Goal: Find contact information: Find contact information

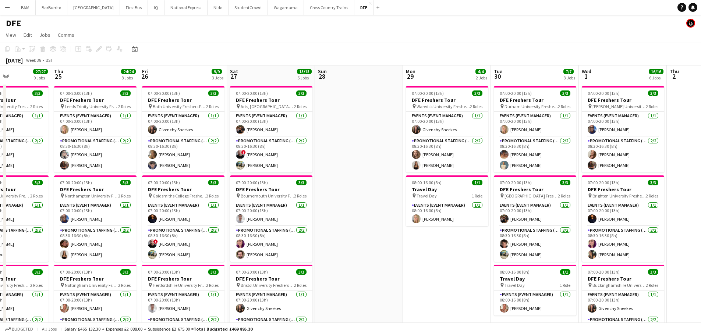
scroll to position [0, 437]
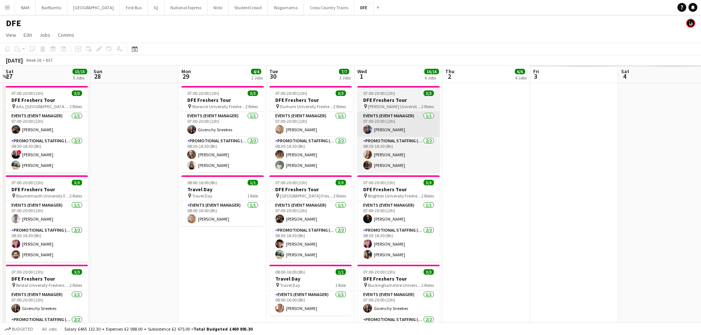
drag, startPoint x: 206, startPoint y: 106, endPoint x: 369, endPoint y: 113, distance: 163.1
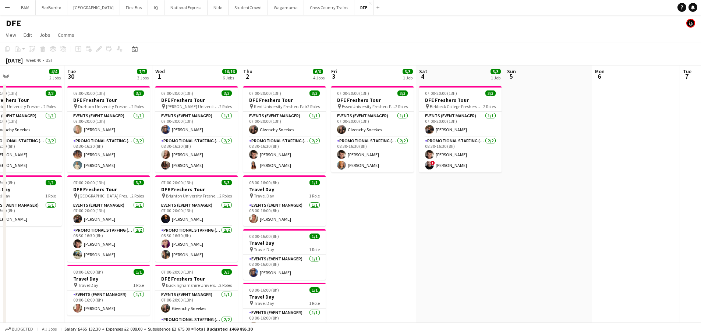
scroll to position [0, 198]
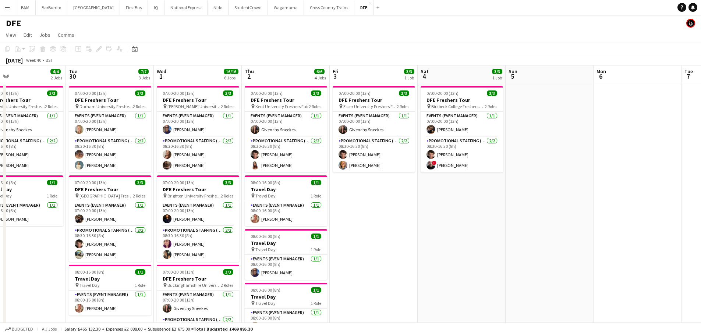
drag, startPoint x: 210, startPoint y: 122, endPoint x: 295, endPoint y: 128, distance: 85.2
drag, startPoint x: 199, startPoint y: 63, endPoint x: 522, endPoint y: 64, distance: 323.0
click at [522, 64] on div "[DATE] Week 40 • BST Publish 1 job Revert 1 job" at bounding box center [350, 60] width 701 height 10
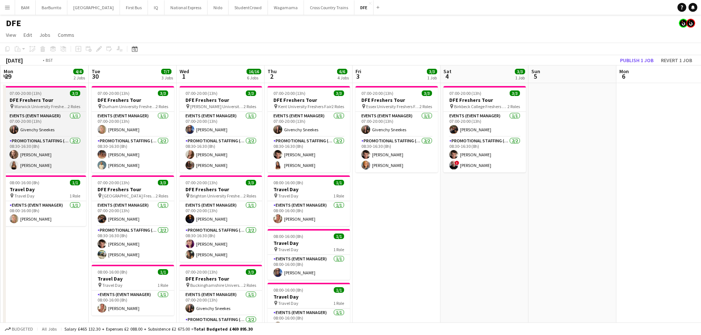
drag, startPoint x: 214, startPoint y: 82, endPoint x: 219, endPoint y: 86, distance: 6.2
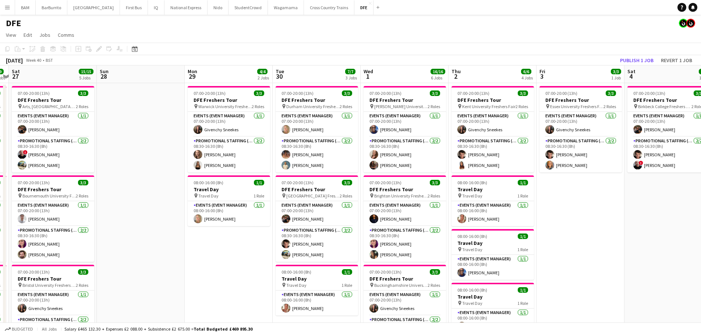
drag, startPoint x: 124, startPoint y: 89, endPoint x: 264, endPoint y: 105, distance: 141.4
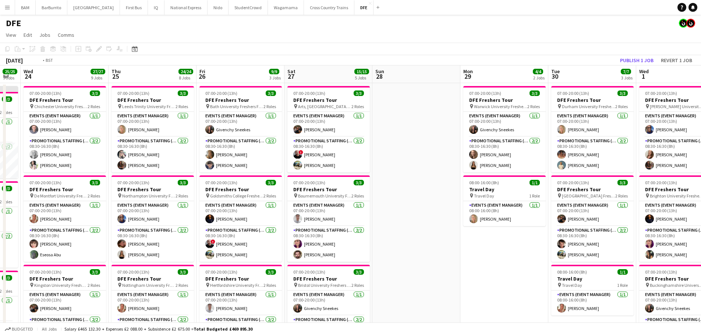
drag, startPoint x: 226, startPoint y: 107, endPoint x: 280, endPoint y: 113, distance: 54.4
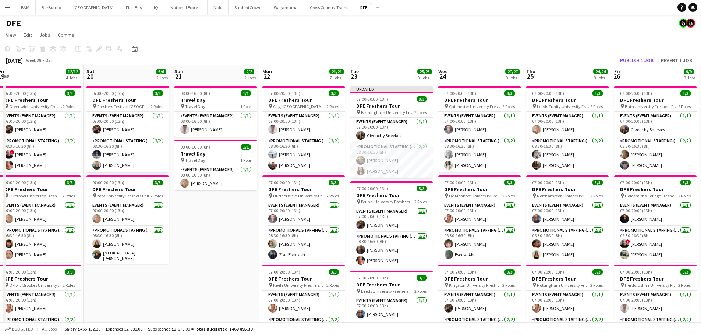
drag, startPoint x: 301, startPoint y: 107, endPoint x: 531, endPoint y: 116, distance: 230.1
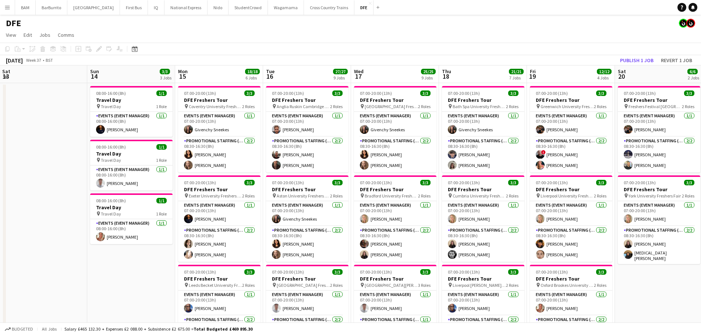
drag, startPoint x: 250, startPoint y: 108, endPoint x: 514, endPoint y: 113, distance: 264.6
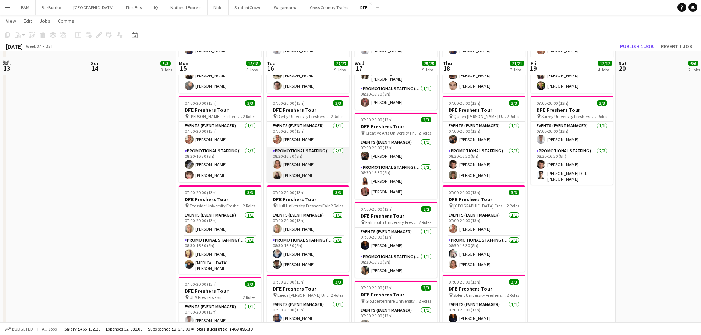
scroll to position [331, 0]
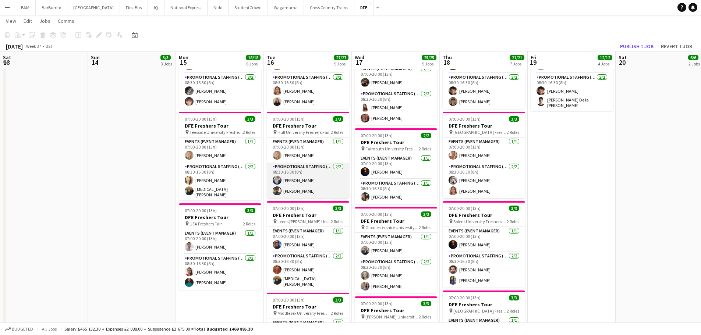
click at [322, 185] on app-card-role "Promotional Staffing (Brand Ambassadors) [DATE] 08:30-16:30 (8h) [PERSON_NAME] …" at bounding box center [308, 181] width 82 height 36
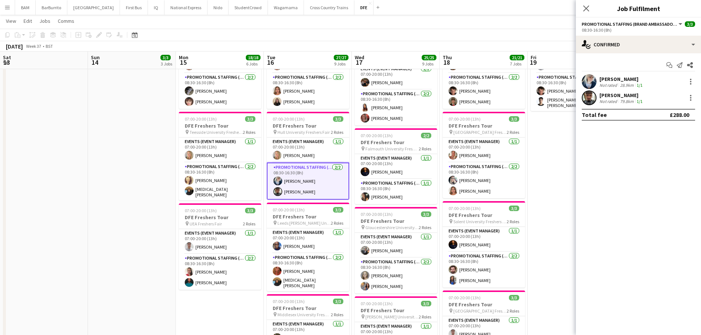
click at [625, 108] on app-confirmed-crew "[PERSON_NAME] Not rated 28.9km 1/1 [DEMOGRAPHIC_DATA][PERSON_NAME] Not rated 79…" at bounding box center [638, 97] width 125 height 46
click at [626, 104] on div "[DEMOGRAPHIC_DATA][PERSON_NAME] Not rated 79.8km 1/1" at bounding box center [638, 98] width 125 height 15
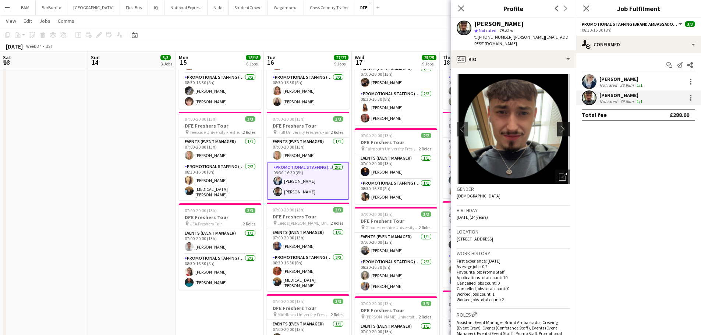
click at [559, 125] on app-icon "chevron-right" at bounding box center [564, 129] width 11 height 8
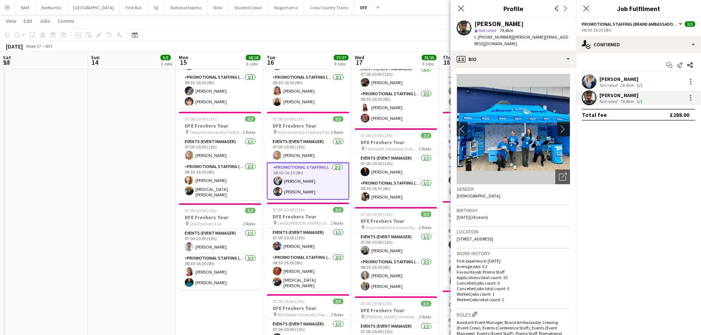
click at [559, 129] on app-icon "chevron-right" at bounding box center [564, 129] width 11 height 8
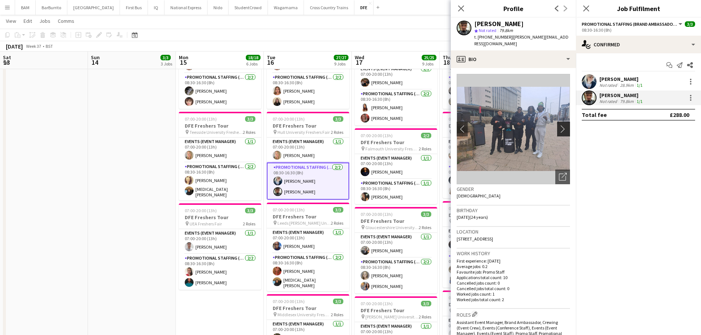
click at [559, 129] on app-icon "chevron-right" at bounding box center [564, 129] width 11 height 8
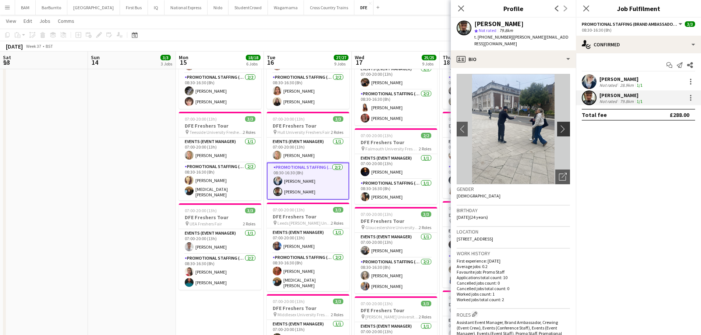
click at [559, 129] on app-icon "chevron-right" at bounding box center [564, 129] width 11 height 8
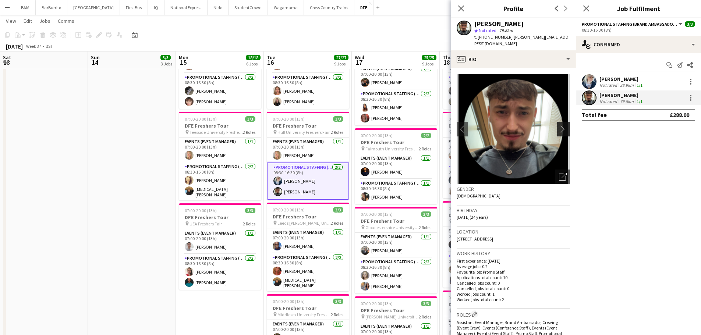
click at [559, 129] on app-icon "chevron-right" at bounding box center [564, 129] width 11 height 8
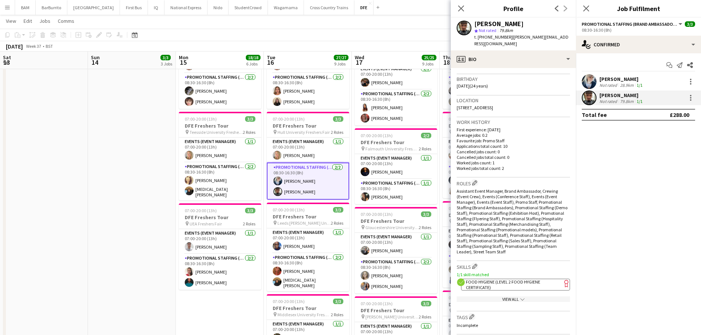
scroll to position [184, 0]
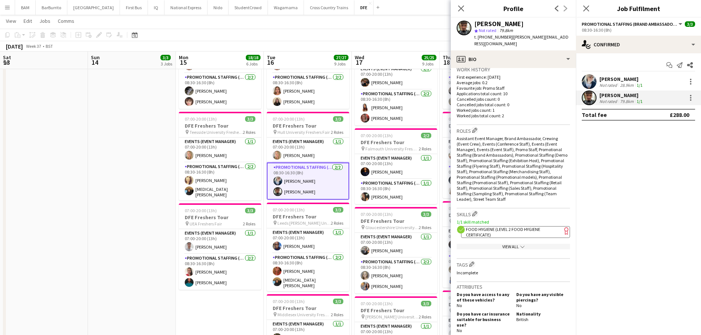
click at [521, 236] on app-spec-pill "ok-circled2 background Layer 1 cross-circle-red background Layer 1 Food Hygiene…" at bounding box center [515, 232] width 109 height 12
drag, startPoint x: 475, startPoint y: 24, endPoint x: 543, endPoint y: 27, distance: 68.1
click at [543, 27] on div "[PERSON_NAME]" at bounding box center [522, 24] width 96 height 7
copy div "[PERSON_NAME]"
drag, startPoint x: 509, startPoint y: 38, endPoint x: 550, endPoint y: 51, distance: 43.4
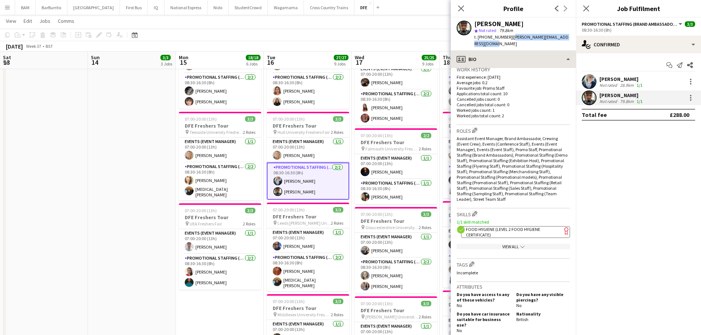
click at [538, 49] on div "[PERSON_NAME] star Not rated 79.8km t. [PHONE_NUMBER] | [PERSON_NAME][EMAIL_ADD…" at bounding box center [513, 34] width 125 height 33
copy span "[PERSON_NAME][EMAIL_ADDRESS][DOMAIN_NAME]"
drag, startPoint x: 485, startPoint y: 37, endPoint x: 506, endPoint y: 40, distance: 20.8
click at [506, 40] on div "t. [PHONE_NUMBER] | [PERSON_NAME][EMAIL_ADDRESS][DOMAIN_NAME]" at bounding box center [522, 40] width 96 height 13
copy span "7983565839"
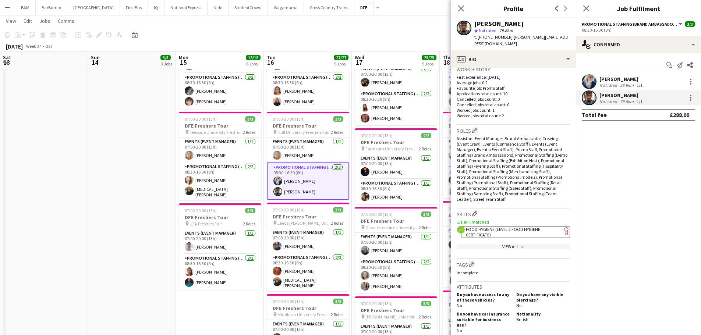
drag, startPoint x: 397, startPoint y: 29, endPoint x: 433, endPoint y: 33, distance: 36.7
click at [397, 29] on app-page-menu "View Day view expanded Day view collapsed Month view Date picker Jump to [DATE]…" at bounding box center [350, 22] width 701 height 14
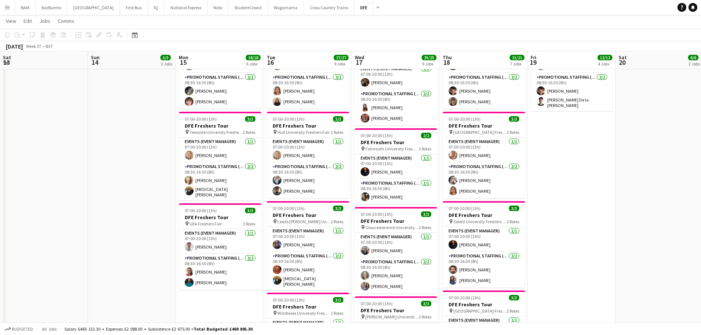
drag, startPoint x: 556, startPoint y: 132, endPoint x: 364, endPoint y: 117, distance: 192.2
click at [364, 117] on app-calendar-viewport "Thu 11 Fri 12 5/5 3 Jobs Sat 13 Sun 14 3/3 3 Jobs Mon 15 18/18 6 Jobs Tue 16 27…" at bounding box center [350, 188] width 701 height 980
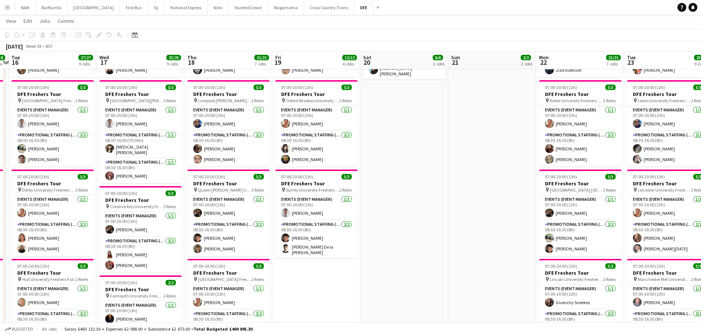
click at [273, 131] on app-calendar-viewport "Sat 13 Sun 14 3/3 3 Jobs Mon 15 18/18 6 Jobs Tue 16 27/27 9 Jobs Wed 17 25/25 9…" at bounding box center [350, 335] width 701 height 980
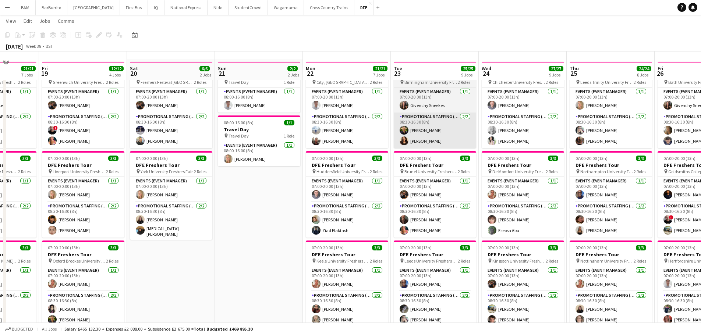
scroll to position [0, 0]
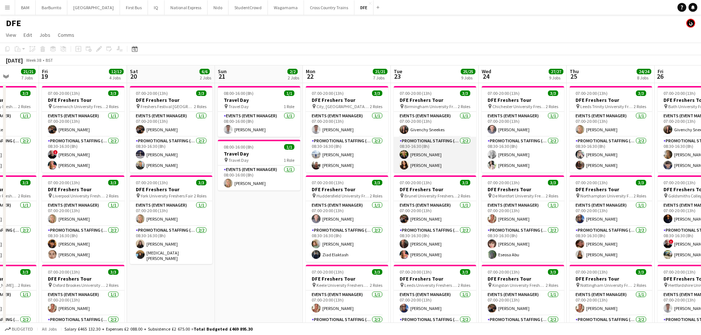
click at [442, 153] on app-card-role "Promotional Staffing (Brand Ambassadors) [DATE] 08:30-16:30 (8h) [PERSON_NAME] …" at bounding box center [435, 155] width 82 height 36
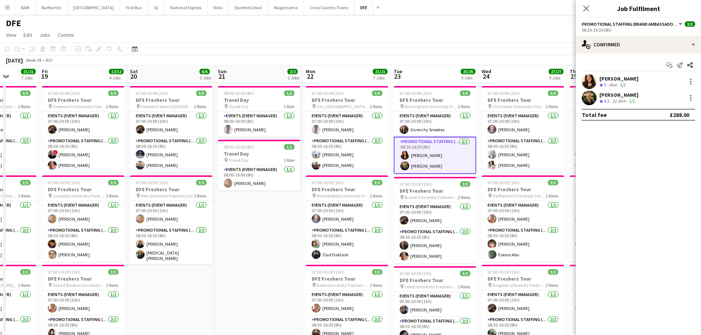
click at [625, 100] on div "31.5km" at bounding box center [619, 101] width 17 height 6
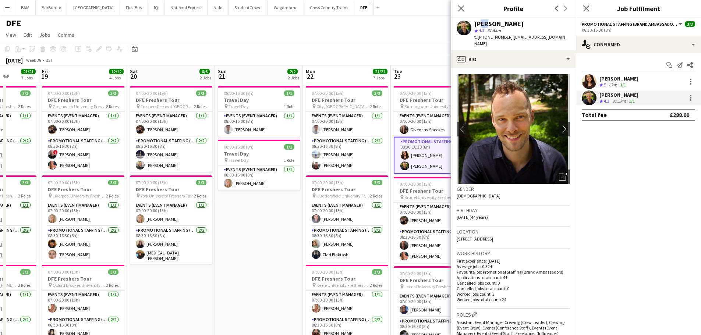
drag, startPoint x: 477, startPoint y: 24, endPoint x: 485, endPoint y: 24, distance: 8.1
click at [485, 24] on div "[PERSON_NAME]" at bounding box center [498, 24] width 49 height 7
drag, startPoint x: 480, startPoint y: 24, endPoint x: 476, endPoint y: 24, distance: 4.4
click at [480, 24] on div "[PERSON_NAME]" at bounding box center [498, 24] width 49 height 7
drag, startPoint x: 472, startPoint y: 24, endPoint x: 507, endPoint y: 25, distance: 35.0
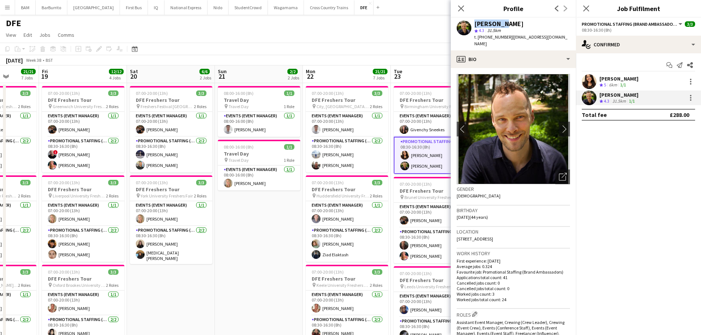
click at [507, 25] on div "[PERSON_NAME] star 4.3 31.5km t. [PHONE_NUMBER] | [PERSON_NAME][EMAIL_ADDRESS][…" at bounding box center [513, 34] width 125 height 33
copy div "[PERSON_NAME]"
drag, startPoint x: 508, startPoint y: 36, endPoint x: 559, endPoint y: 36, distance: 50.0
click at [559, 36] on div "[PERSON_NAME] star 4.3 31.5km t. [PHONE_NUMBER] | [PERSON_NAME][EMAIL_ADDRESS][…" at bounding box center [513, 34] width 125 height 33
copy span "[EMAIL_ADDRESS][DOMAIN_NAME]"
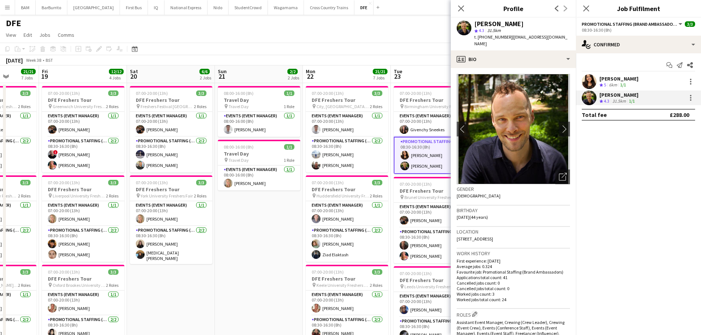
click at [486, 38] on span "t. [PHONE_NUMBER]" at bounding box center [493, 37] width 38 height 6
drag, startPoint x: 485, startPoint y: 37, endPoint x: 506, endPoint y: 37, distance: 21.0
click at [506, 37] on span "t. [PHONE_NUMBER]" at bounding box center [493, 37] width 38 height 6
copy span "7973144890"
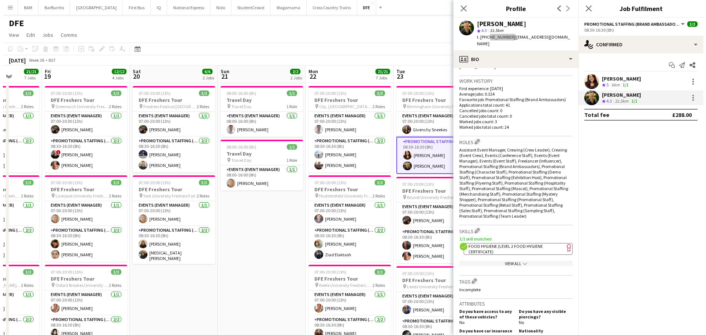
scroll to position [184, 0]
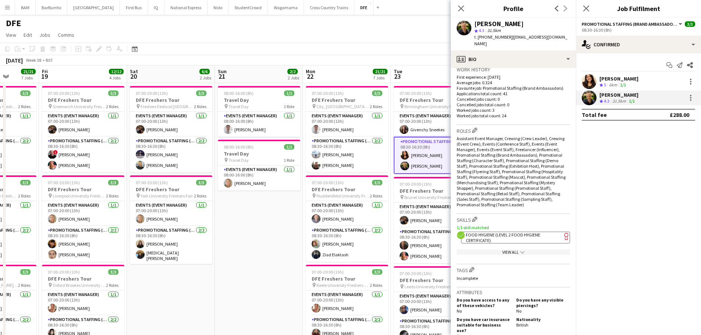
click at [511, 233] on app-spec-pill "ok-circled2 background Layer 1 cross-circle-red background Layer 1 Food Hygiene…" at bounding box center [515, 238] width 109 height 12
click at [459, 8] on icon "Close pop-in" at bounding box center [460, 8] width 7 height 7
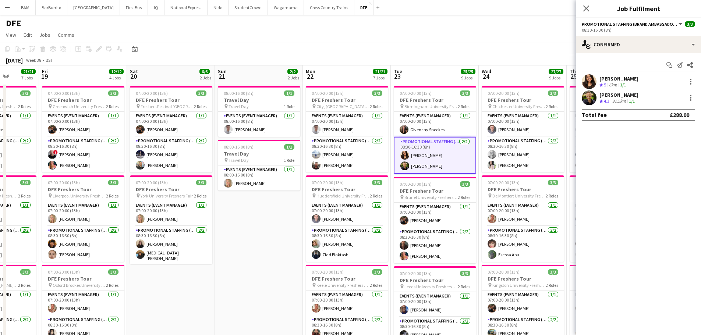
click at [453, 26] on div "DFE" at bounding box center [350, 22] width 701 height 14
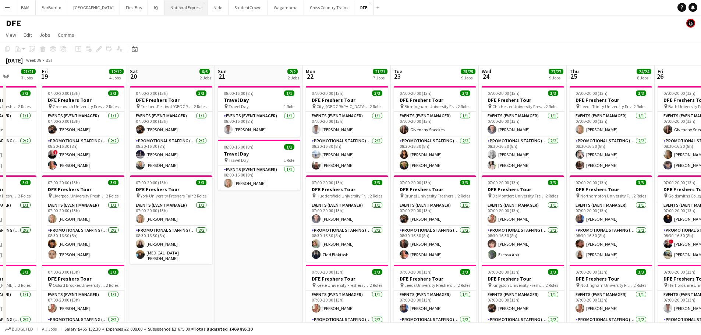
click at [164, 8] on button "National Express Close" at bounding box center [185, 7] width 43 height 14
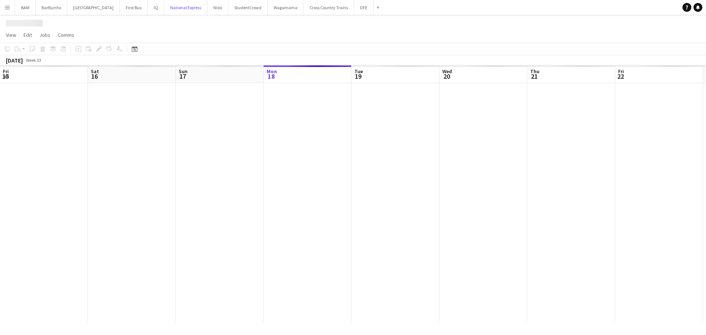
scroll to position [0, 176]
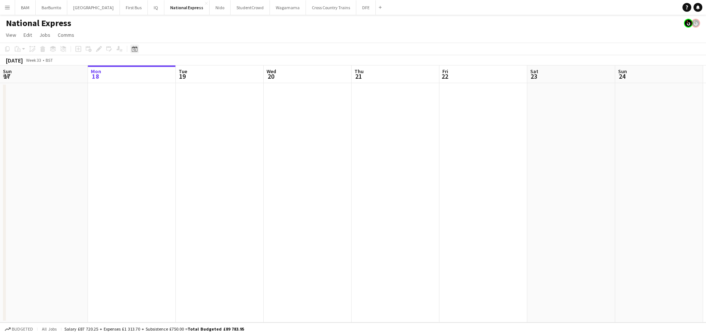
click at [138, 46] on div "Date picker" at bounding box center [134, 49] width 9 height 9
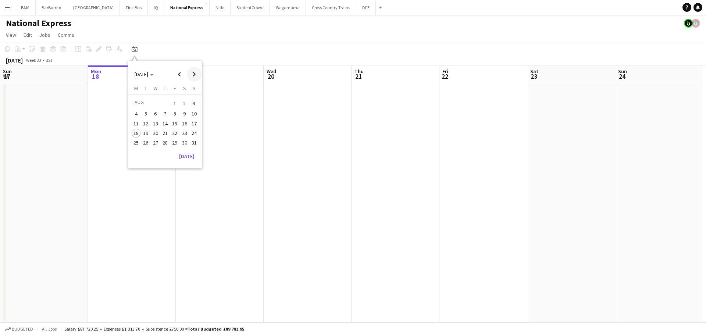
click at [194, 70] on span "Next month" at bounding box center [194, 74] width 15 height 15
click at [153, 132] on span "17" at bounding box center [155, 131] width 9 height 9
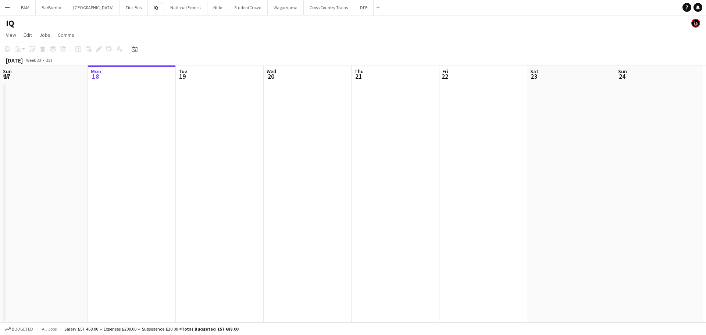
click at [4, 6] on button "Menu" at bounding box center [7, 7] width 15 height 15
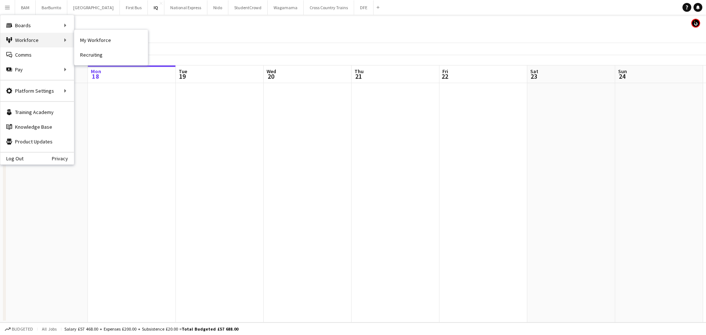
click at [53, 40] on div "Workforce Workforce" at bounding box center [37, 40] width 74 height 15
click at [99, 37] on link "My Workforce" at bounding box center [111, 40] width 74 height 15
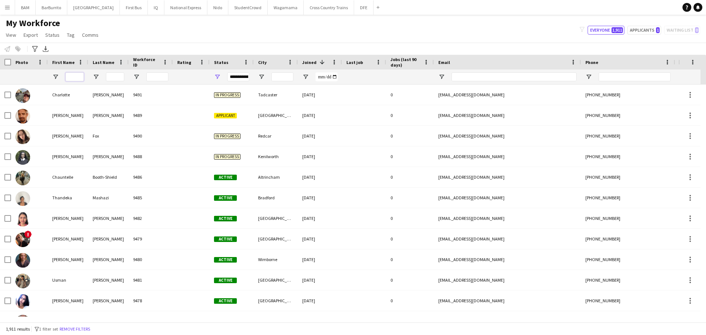
click at [73, 78] on input "First Name Filter Input" at bounding box center [74, 76] width 18 height 9
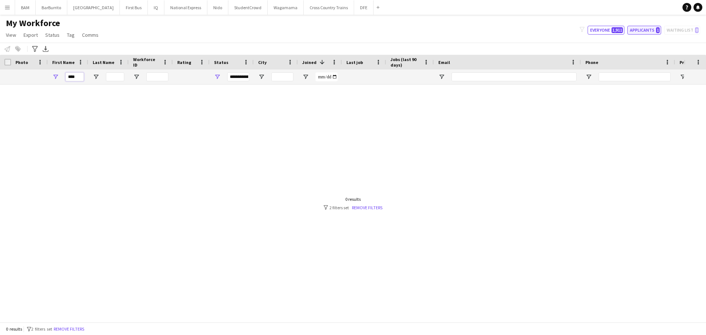
type input "****"
click at [644, 26] on button "Applicants 1" at bounding box center [645, 30] width 34 height 9
type input "**********"
